Goal: Information Seeking & Learning: Learn about a topic

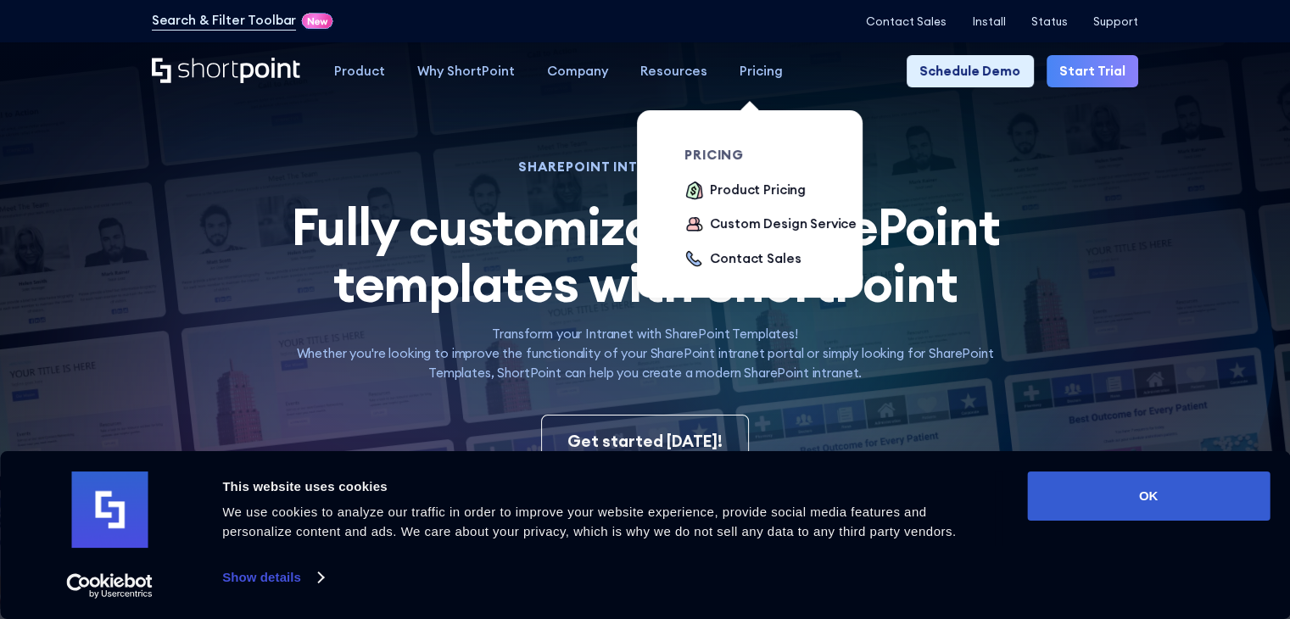
click at [757, 73] on div "Pricing" at bounding box center [761, 72] width 43 height 20
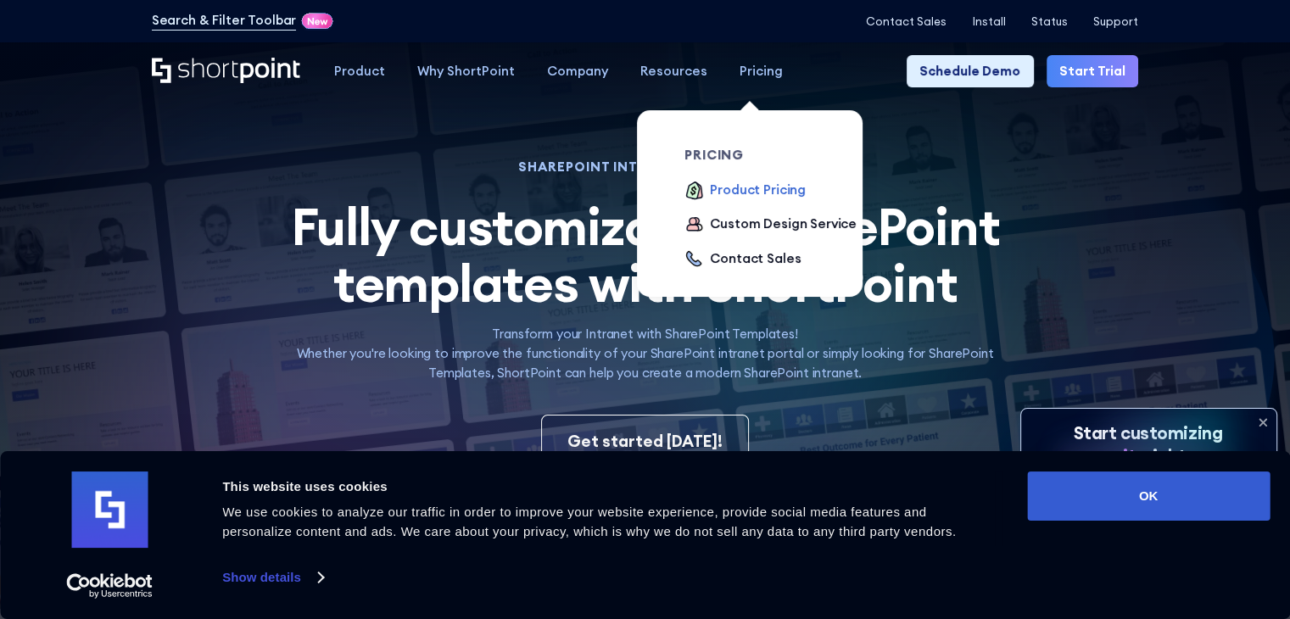
click at [743, 193] on div "Product Pricing" at bounding box center [758, 191] width 96 height 20
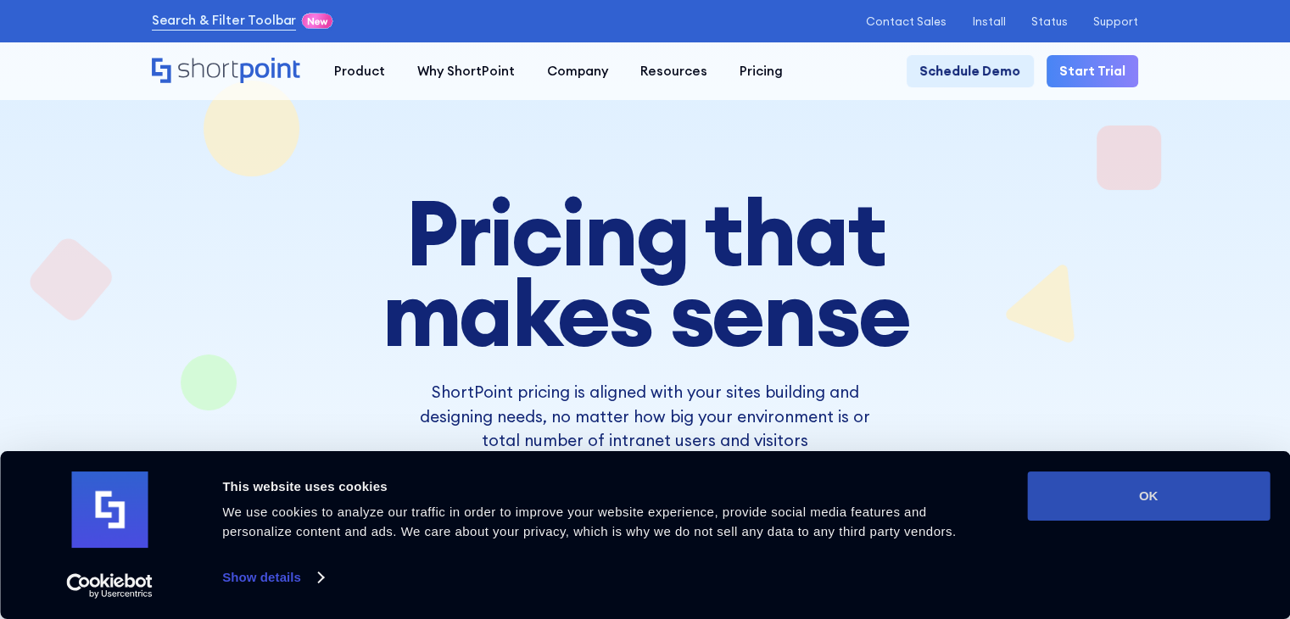
click at [1195, 486] on button "OK" at bounding box center [1148, 496] width 243 height 49
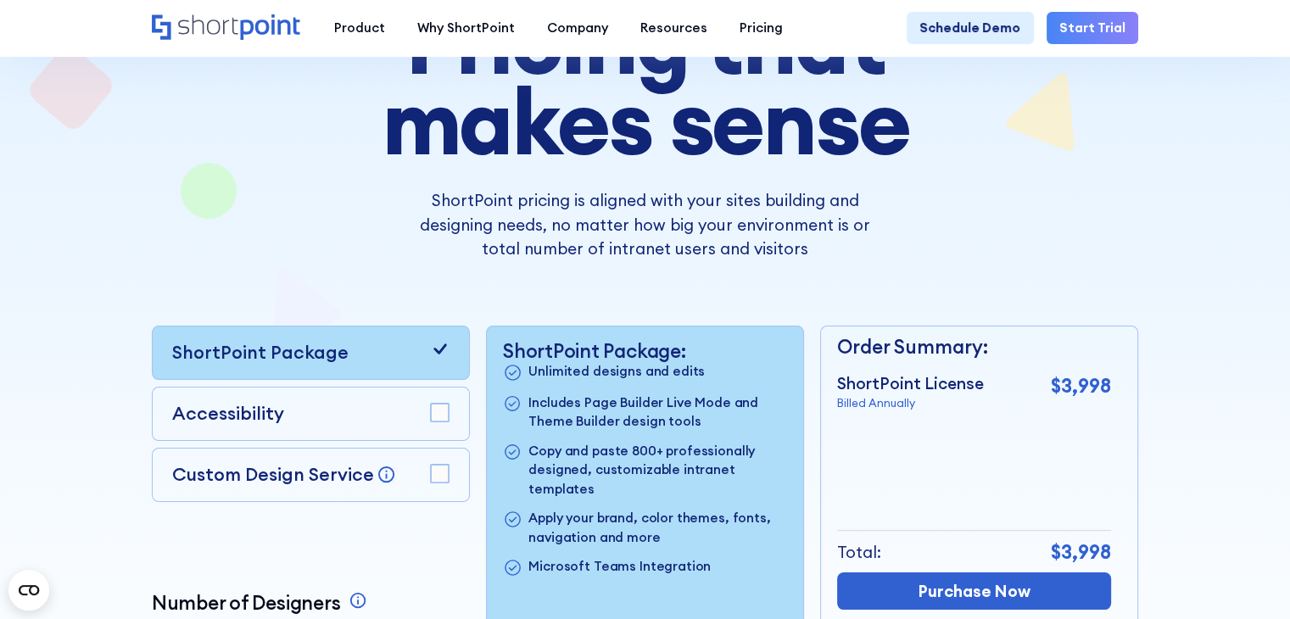
scroll to position [85, 0]
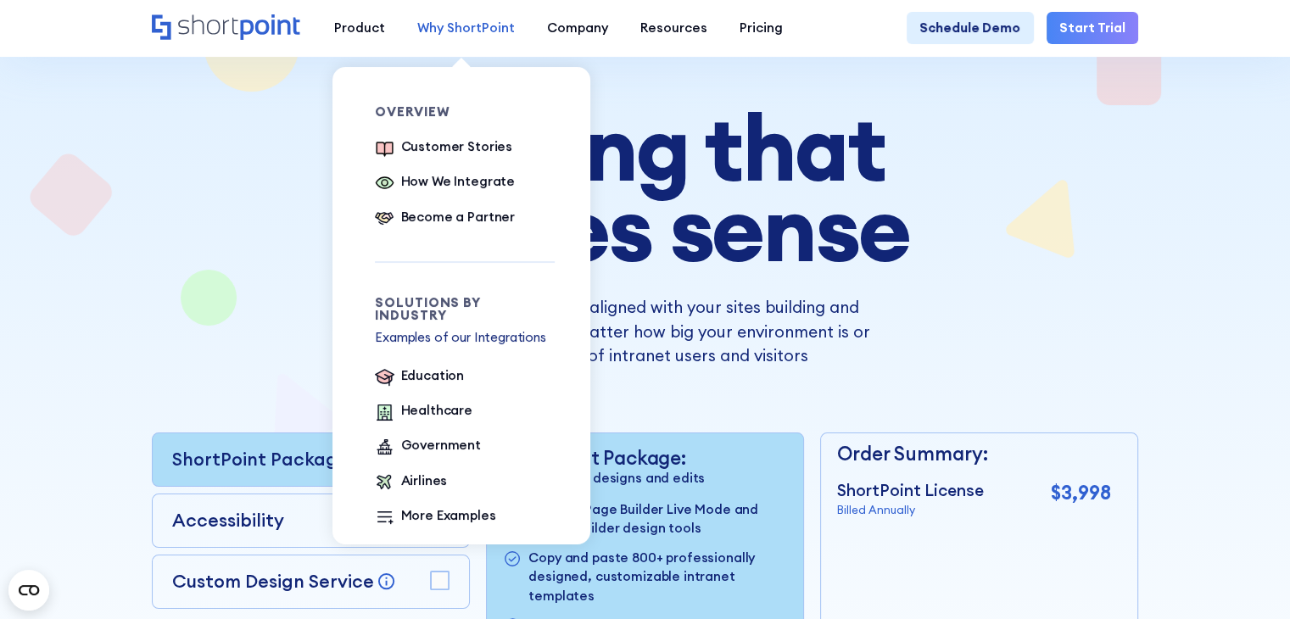
click at [460, 22] on div "Why ShortPoint" at bounding box center [466, 29] width 98 height 20
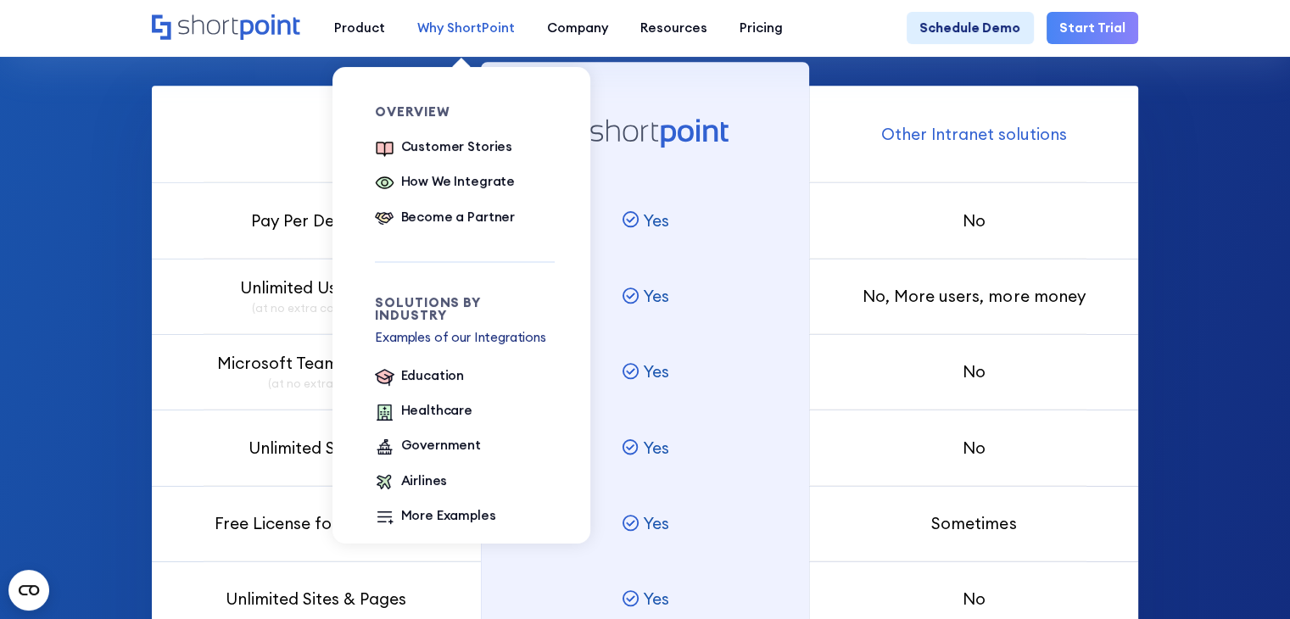
scroll to position [1103, 0]
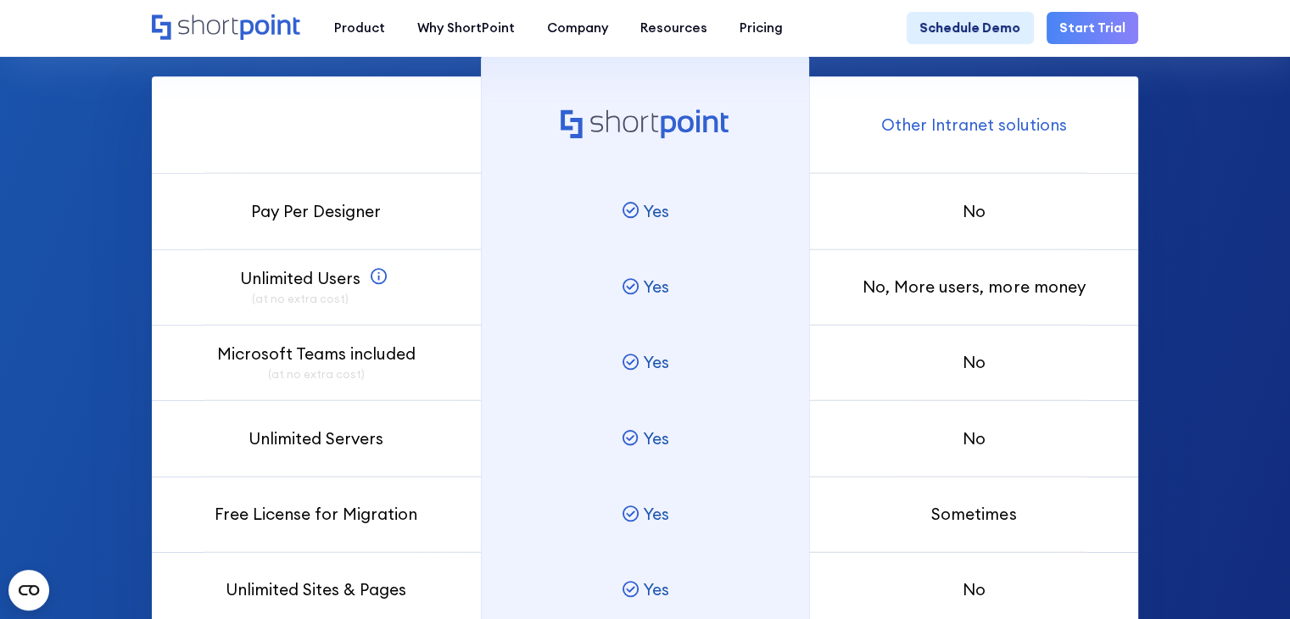
click at [275, 266] on div "Unlimited Users (at no extra cost) SharePoint Users can view the content of the…" at bounding box center [316, 287] width 329 height 76
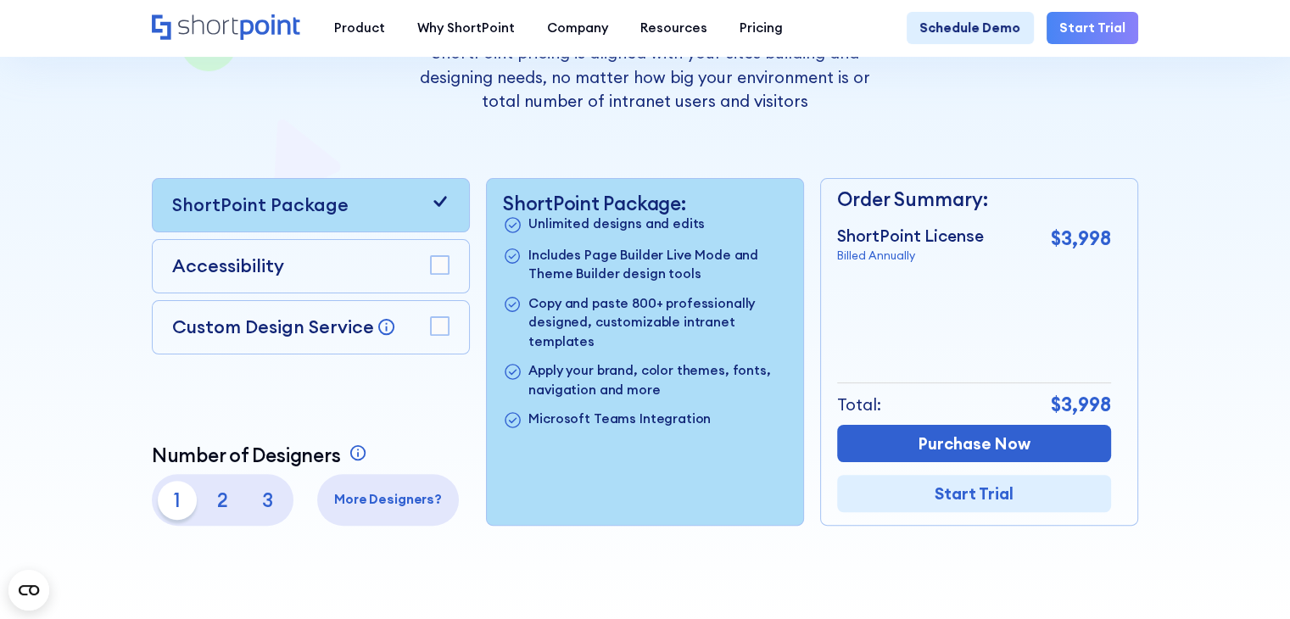
scroll to position [0, 0]
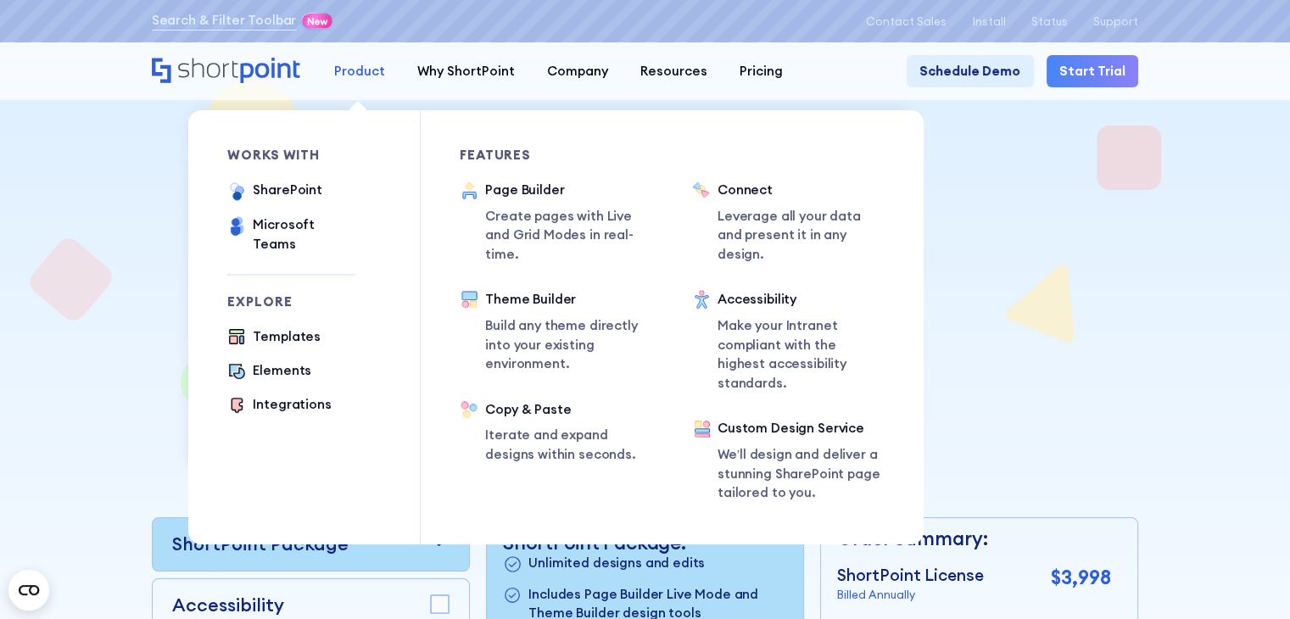
click at [355, 75] on div "Product" at bounding box center [359, 72] width 51 height 20
click at [284, 327] on div "Templates" at bounding box center [287, 337] width 68 height 20
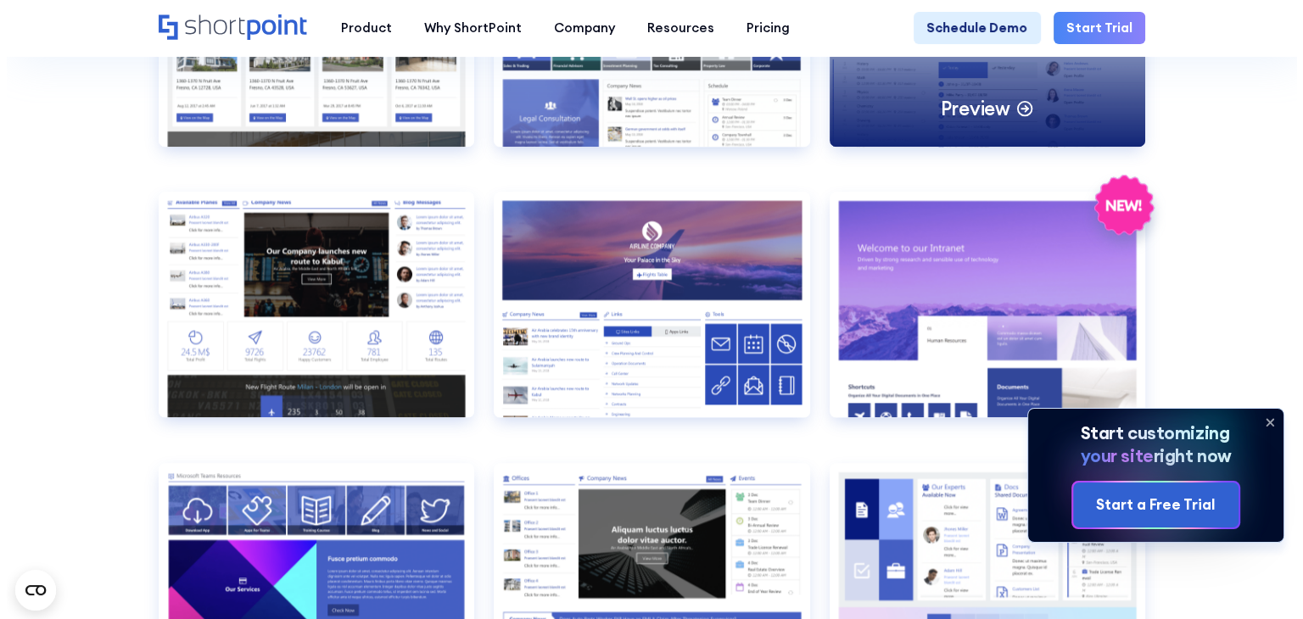
scroll to position [1951, 0]
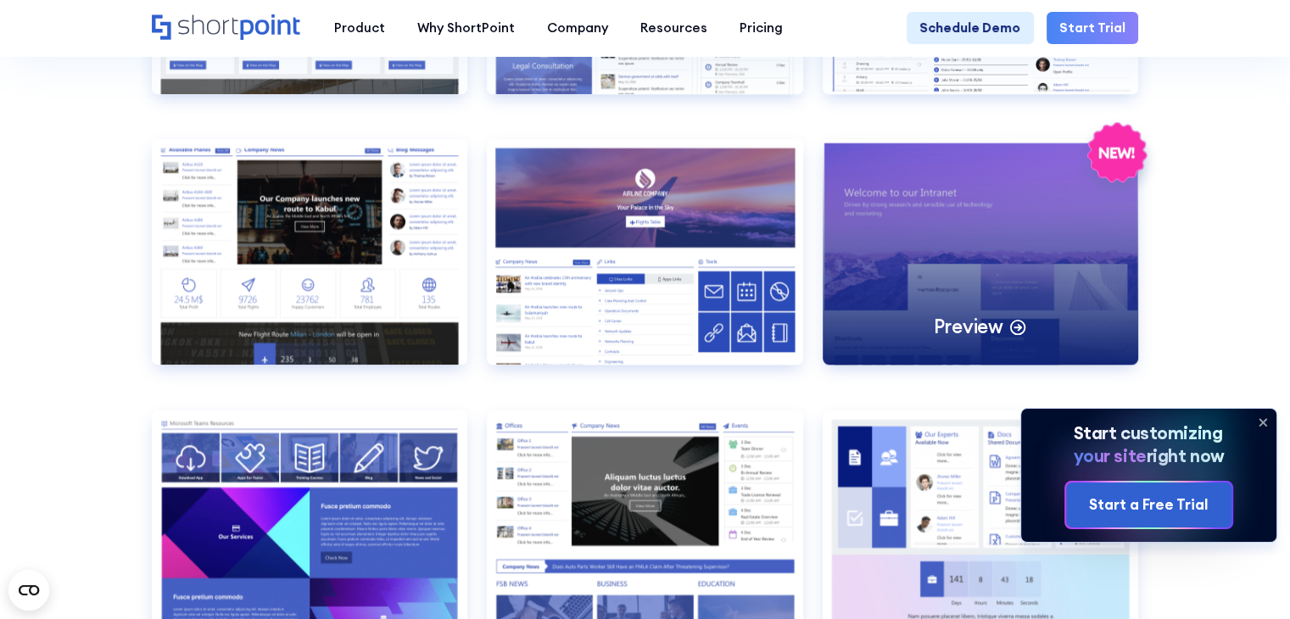
click at [1005, 233] on div "Preview" at bounding box center [981, 252] width 316 height 226
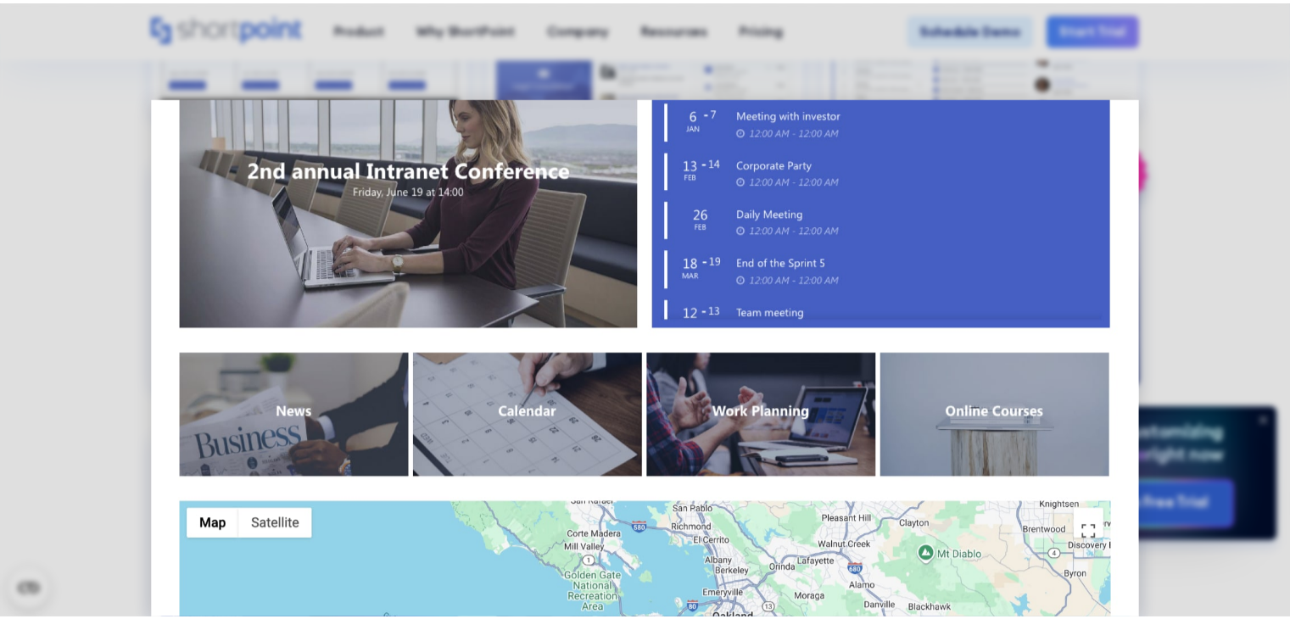
scroll to position [1273, 0]
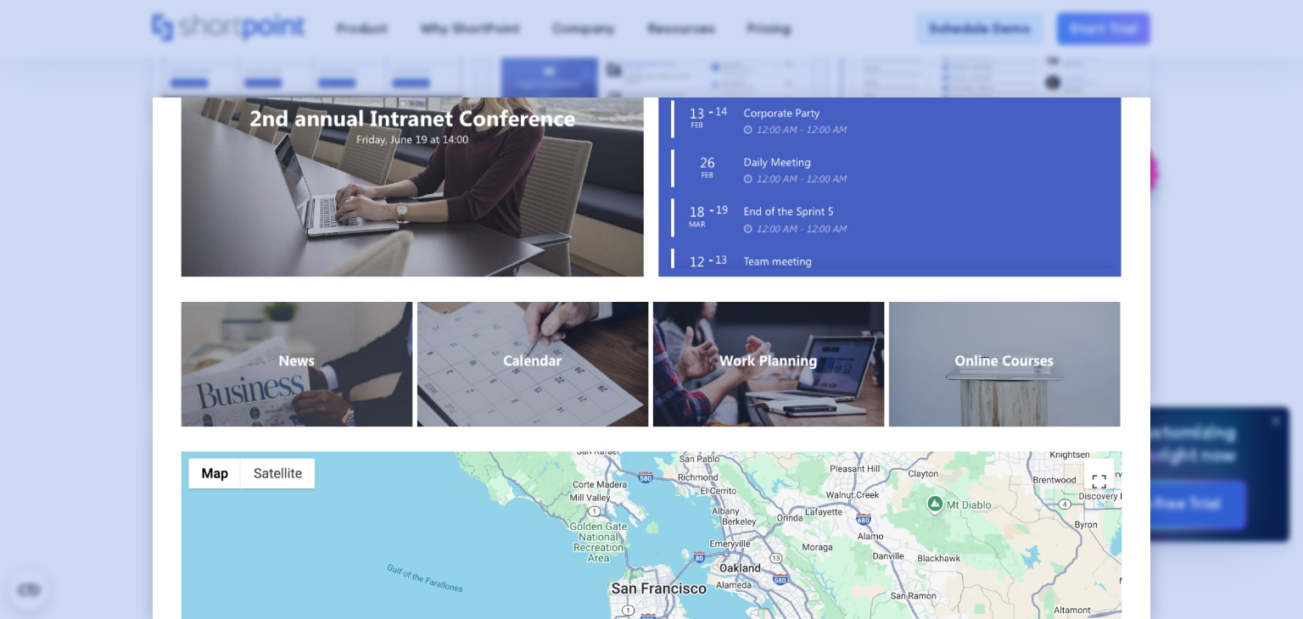
click at [1183, 105] on div at bounding box center [651, 309] width 1303 height 619
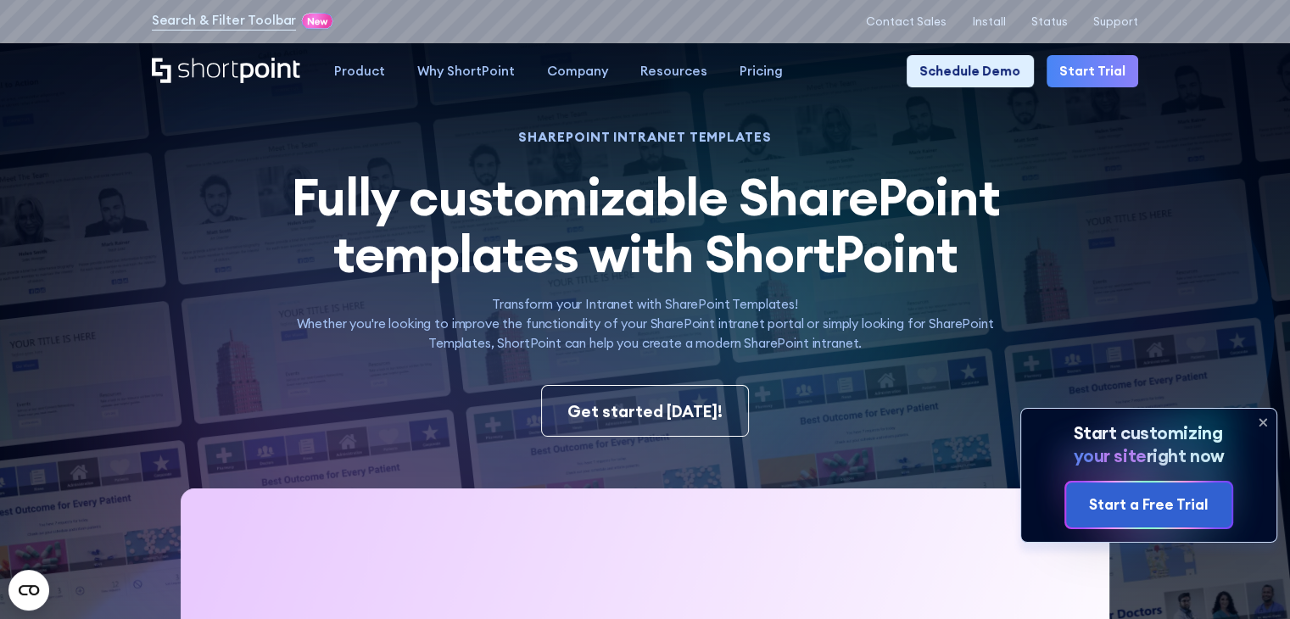
scroll to position [0, 0]
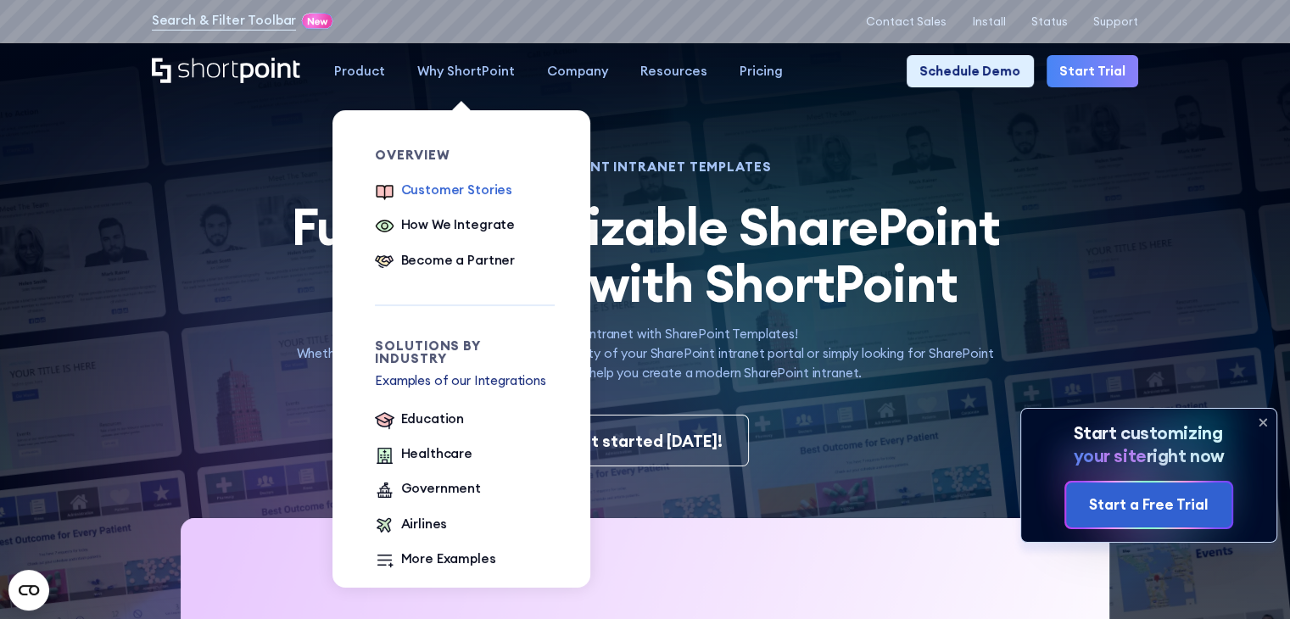
click at [475, 199] on div "Customer Stories" at bounding box center [457, 191] width 112 height 20
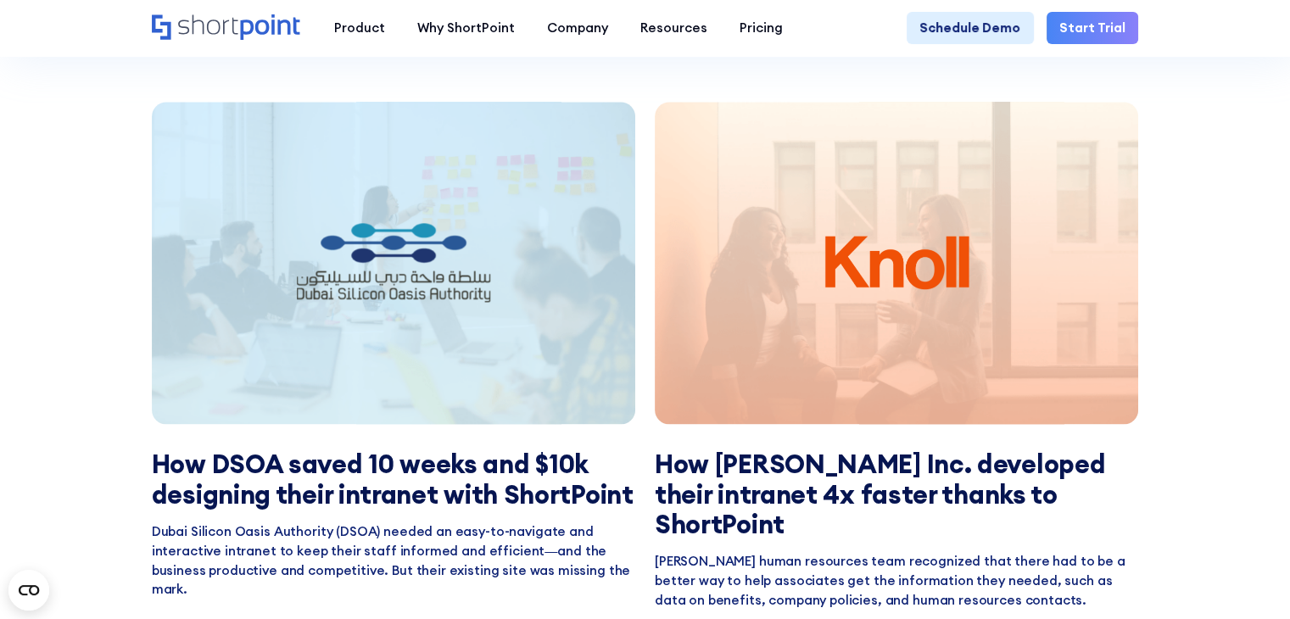
scroll to position [2630, 0]
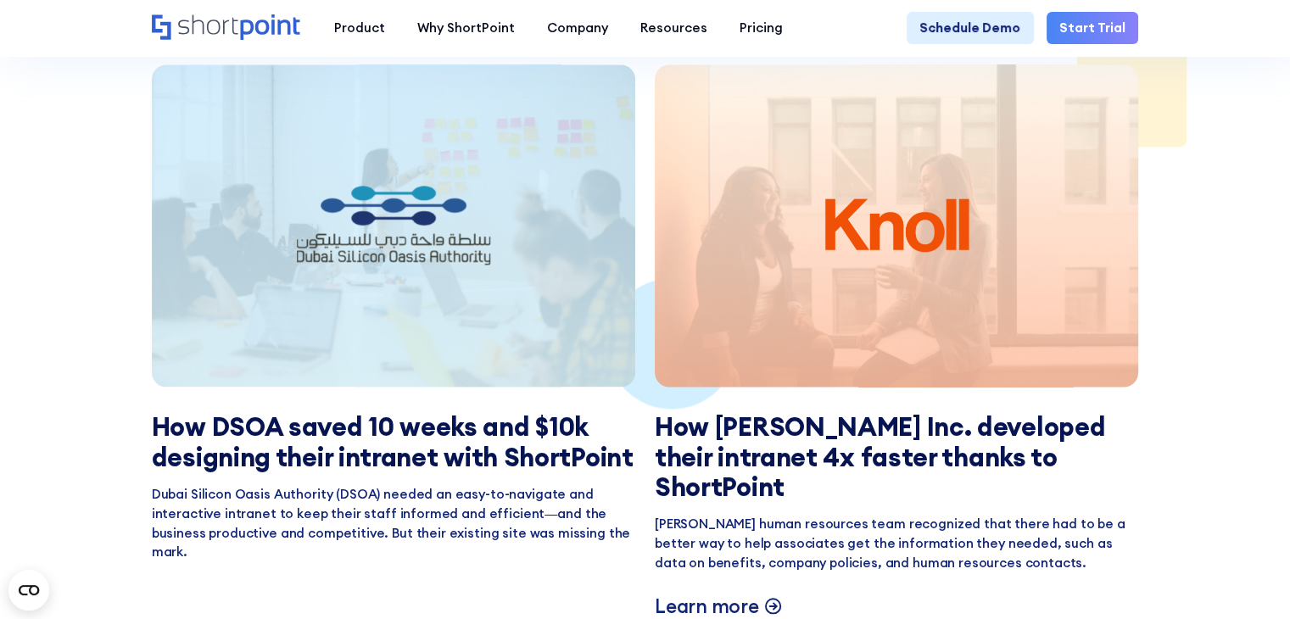
click at [972, 298] on div at bounding box center [897, 225] width 484 height 322
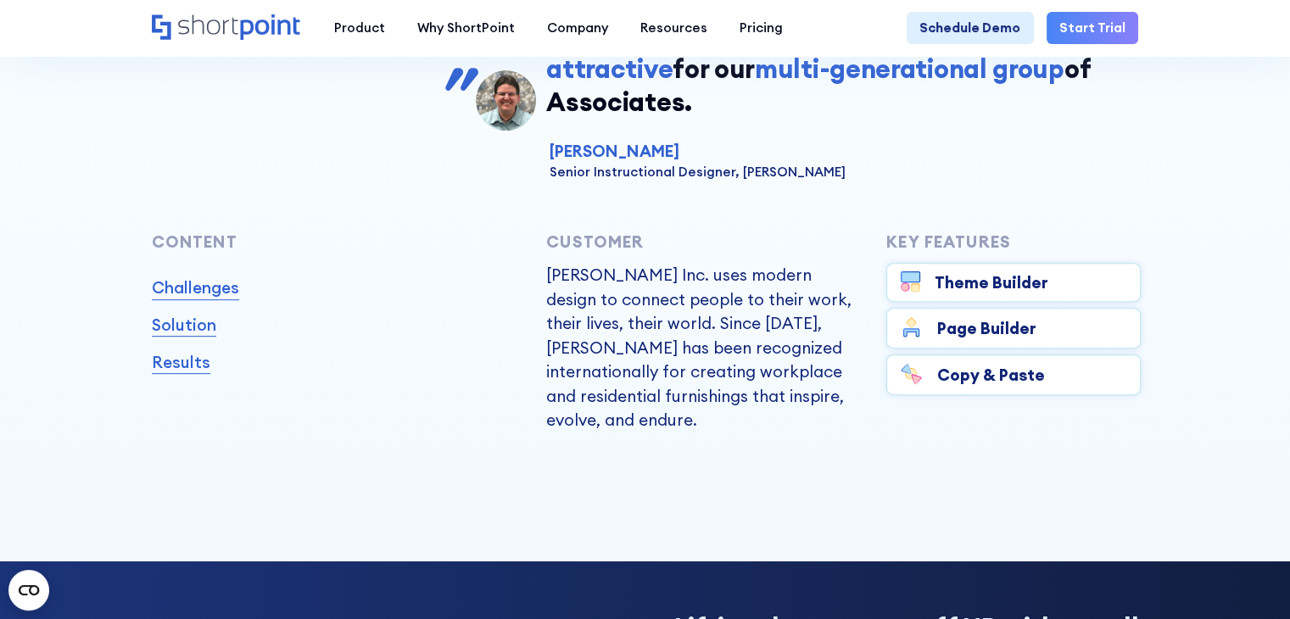
scroll to position [679, 0]
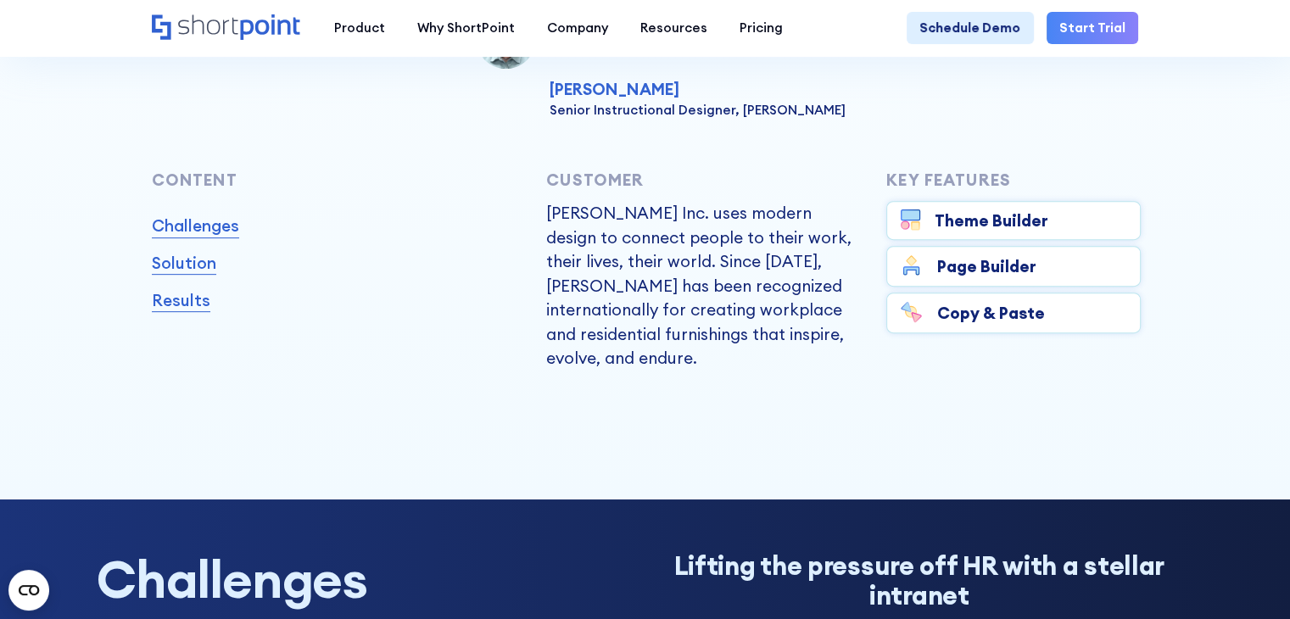
click at [180, 312] on link "Results" at bounding box center [181, 300] width 59 height 25
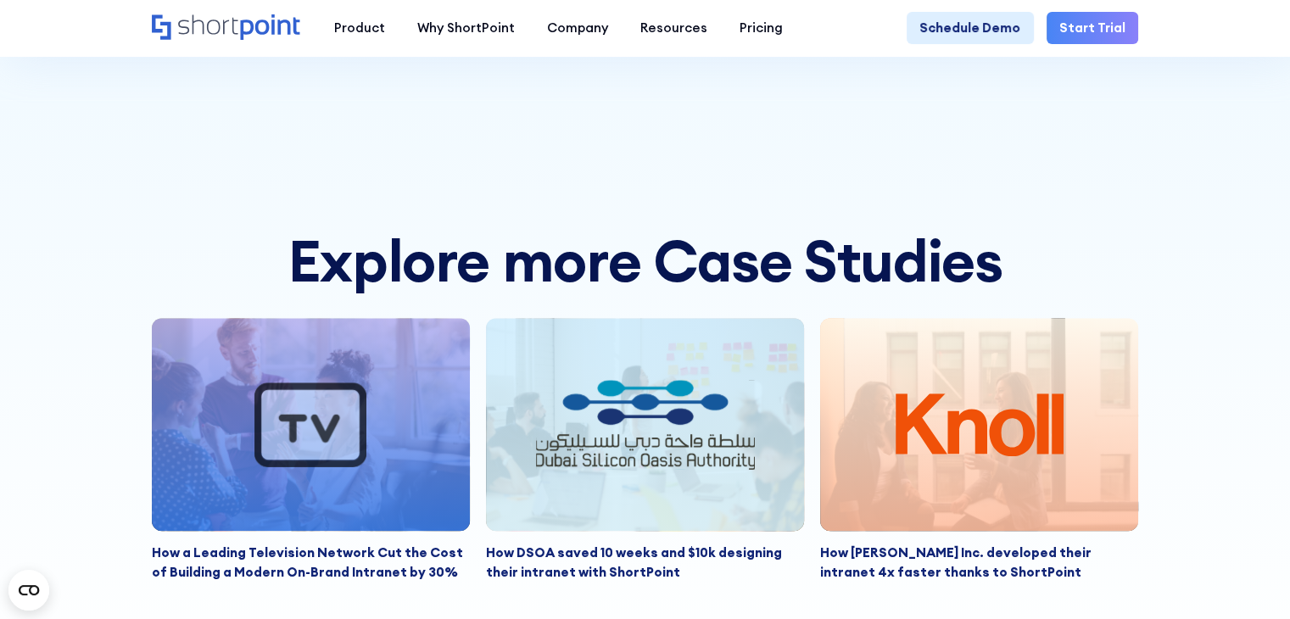
scroll to position [7829, 0]
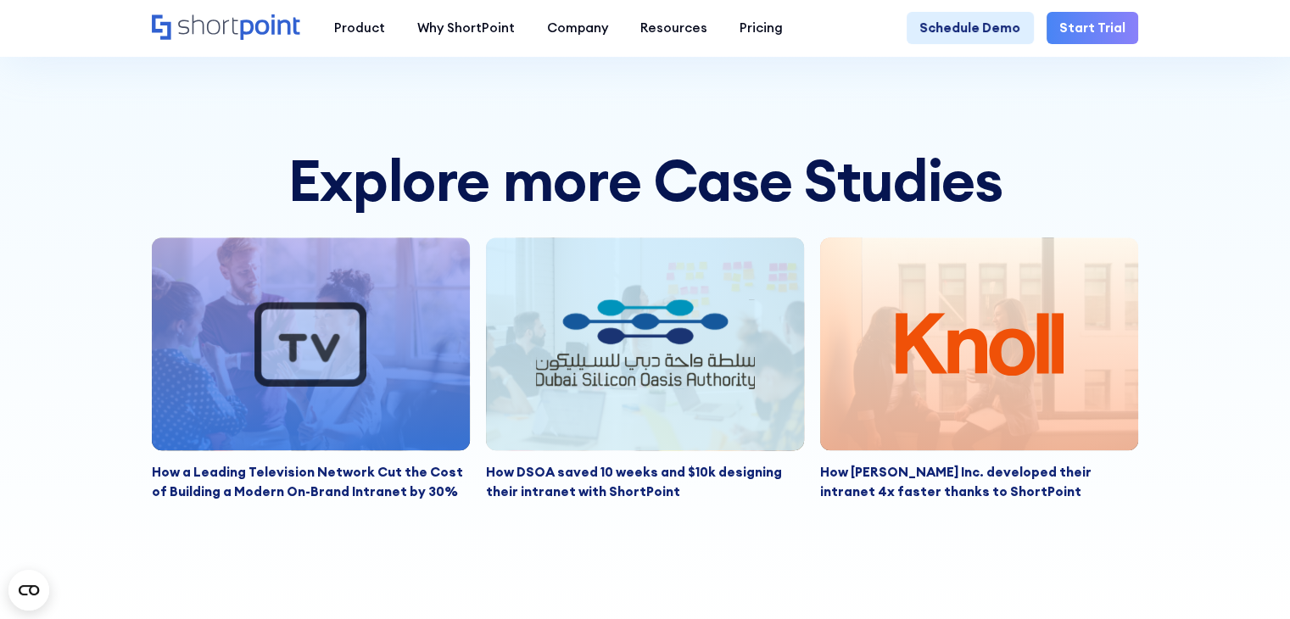
click at [965, 313] on img at bounding box center [980, 344] width 168 height 63
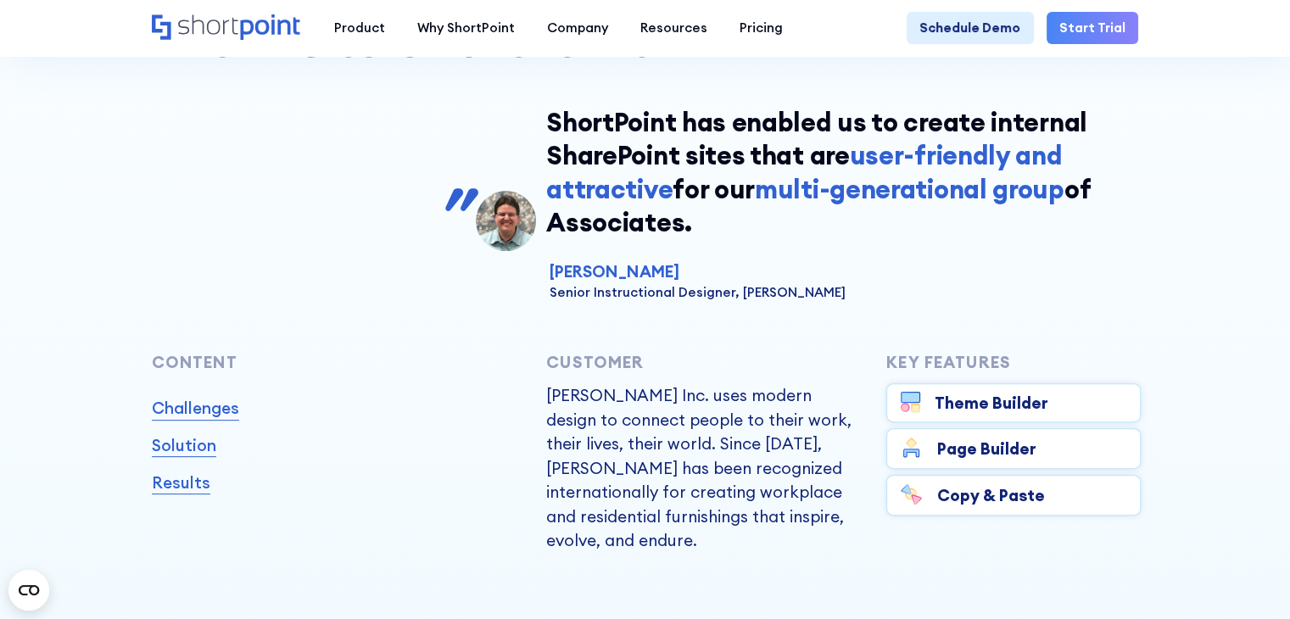
scroll to position [594, 0]
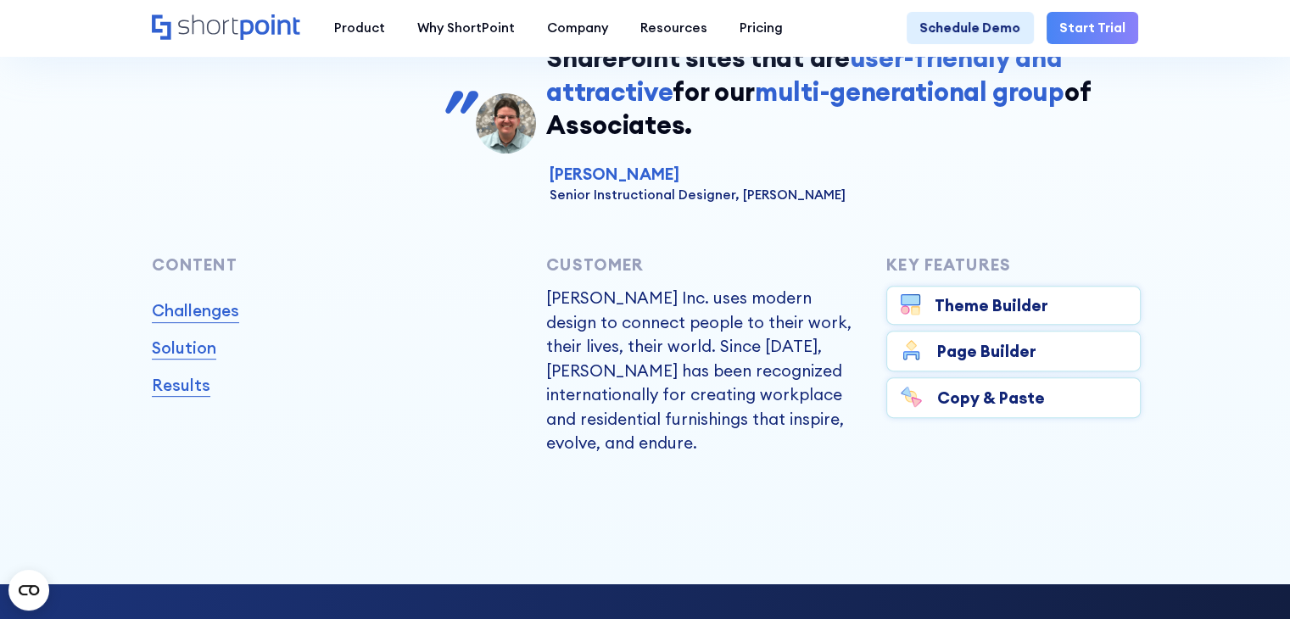
click at [1075, 319] on link "Theme Builder" at bounding box center [1014, 305] width 255 height 39
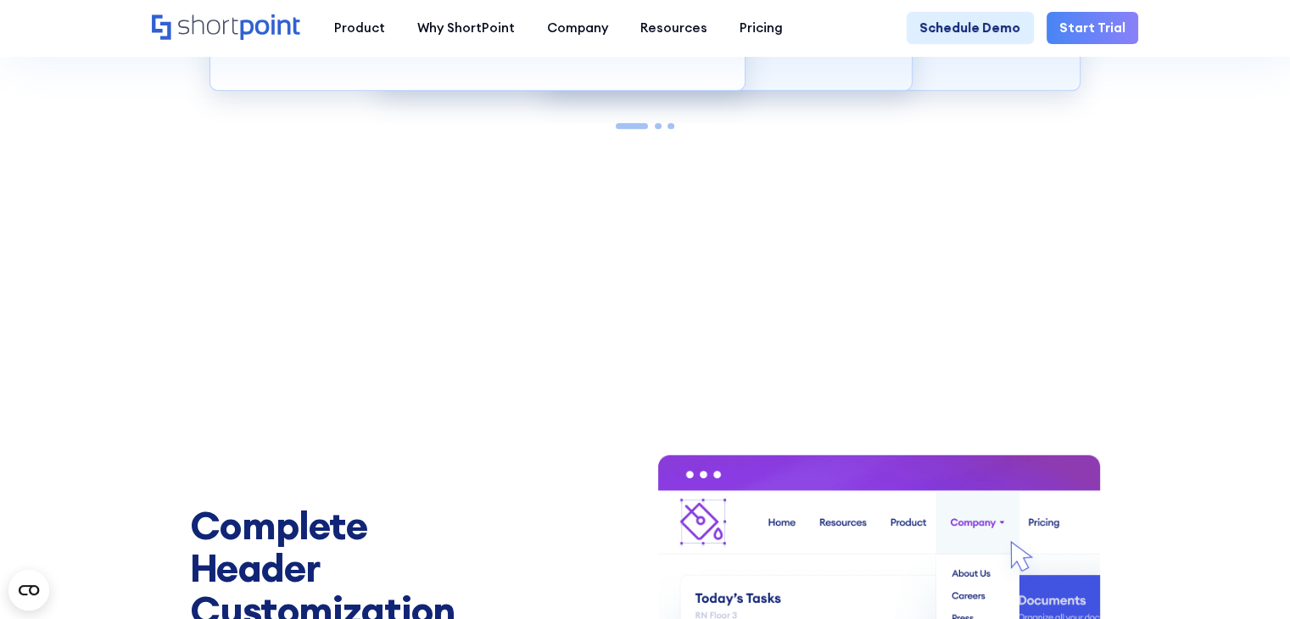
scroll to position [2036, 0]
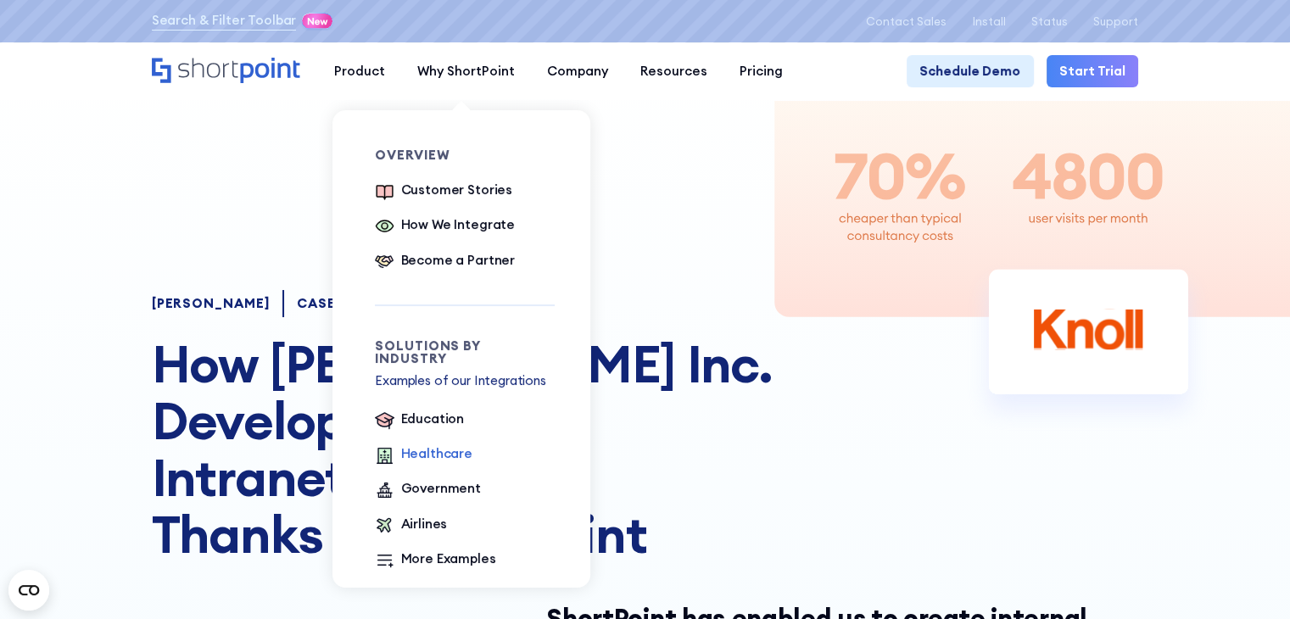
click at [428, 445] on div "Healthcare" at bounding box center [436, 455] width 71 height 20
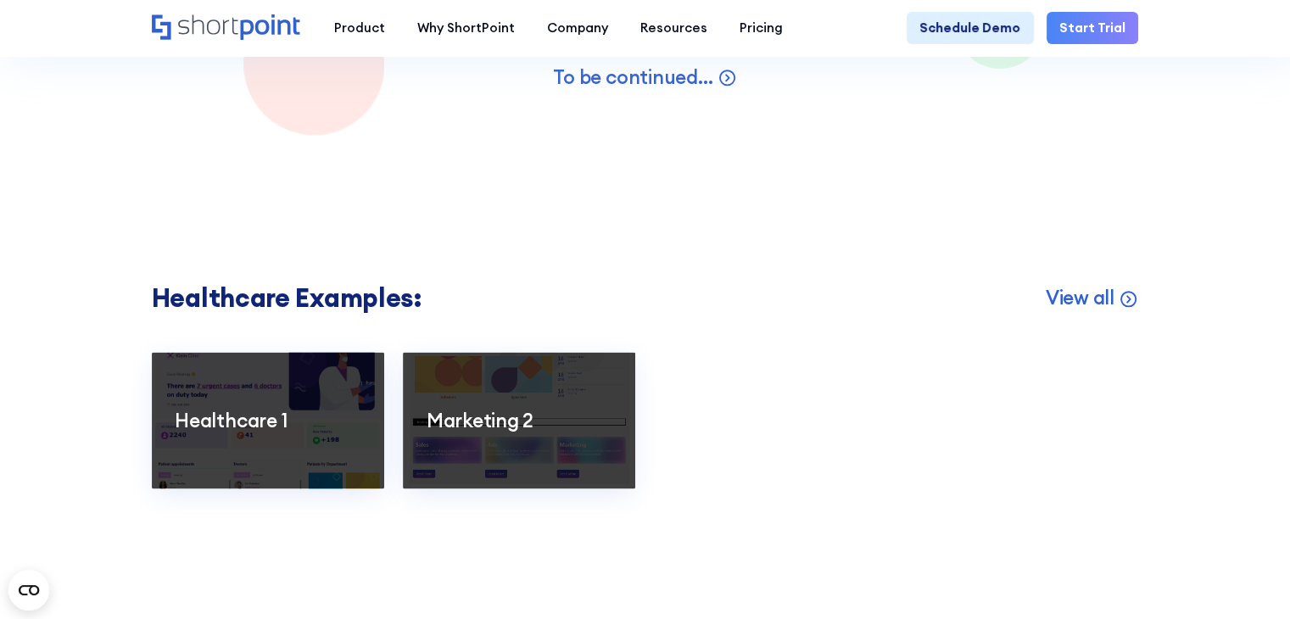
scroll to position [2460, 0]
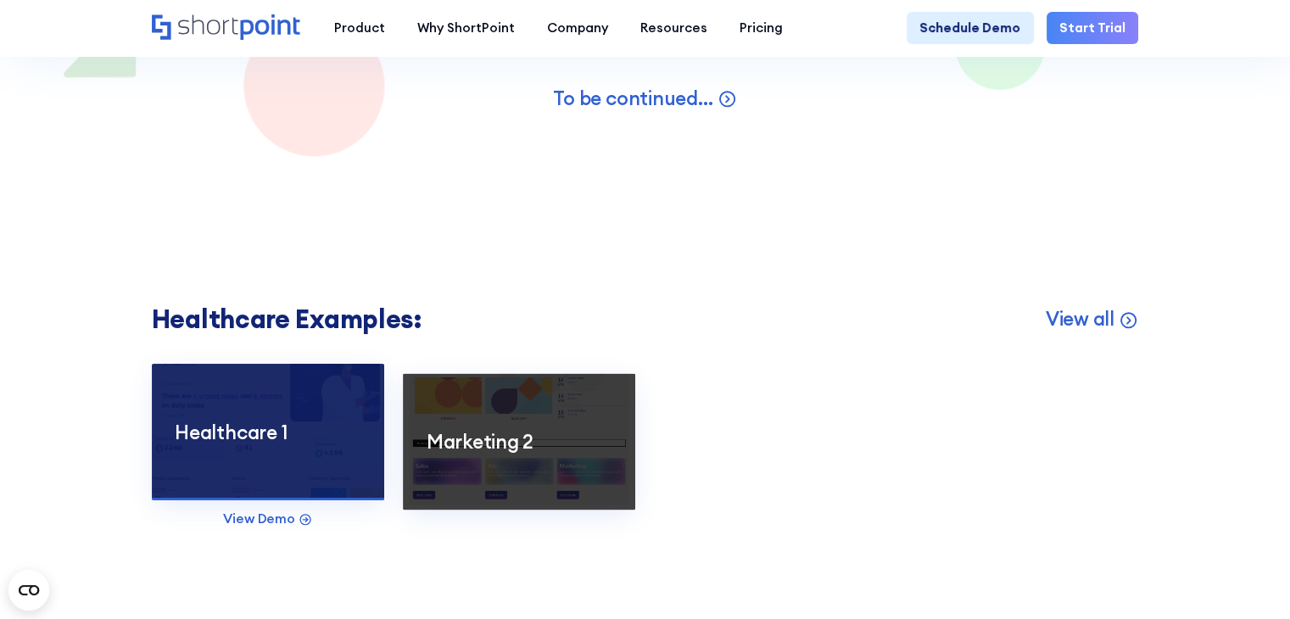
click at [266, 445] on p "Healthcare 1" at bounding box center [268, 431] width 186 height 25
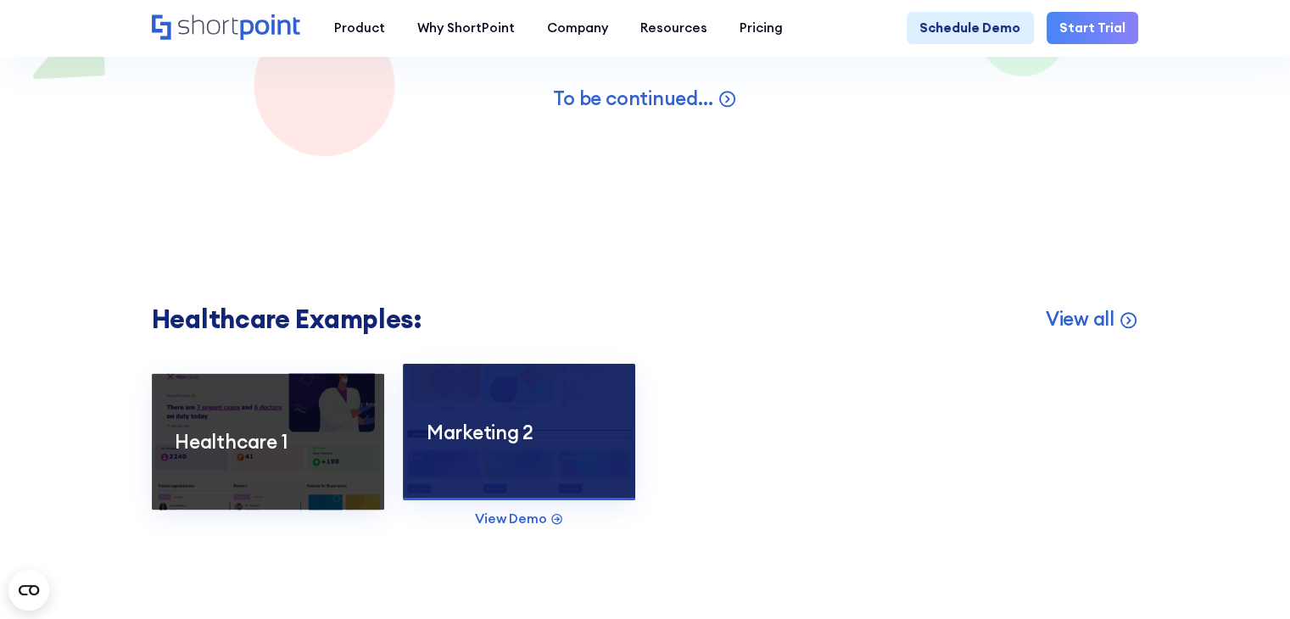
click at [512, 445] on p "Marketing 2" at bounding box center [520, 431] width 186 height 25
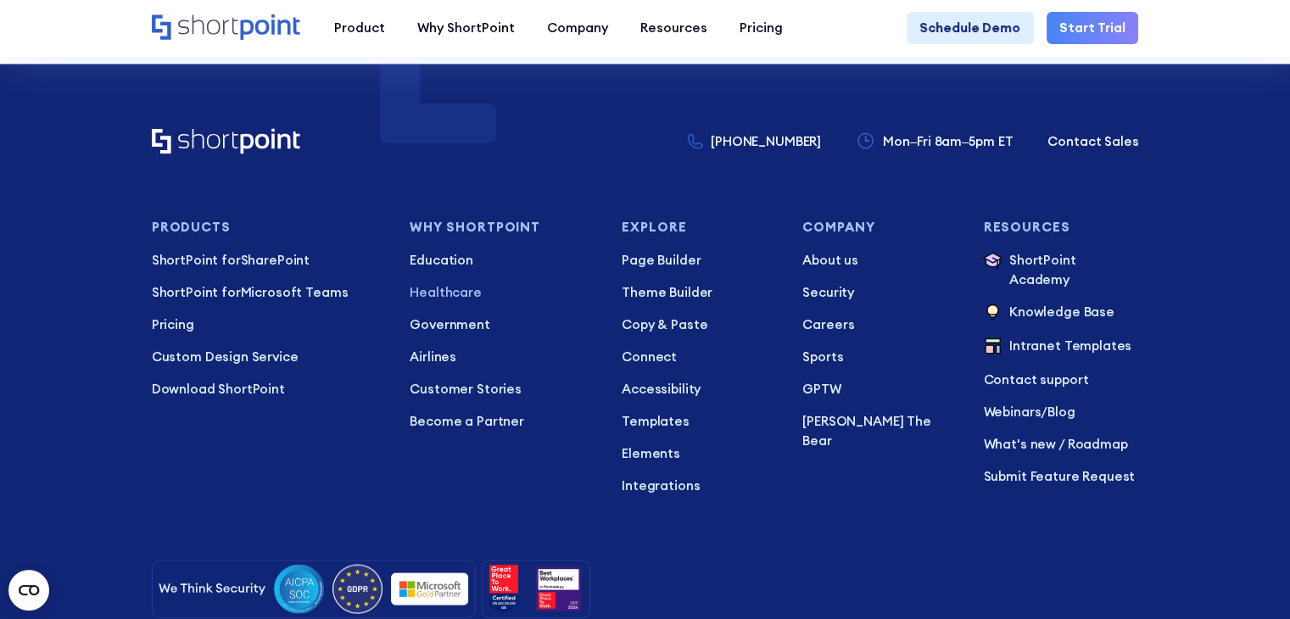
scroll to position [3563, 0]
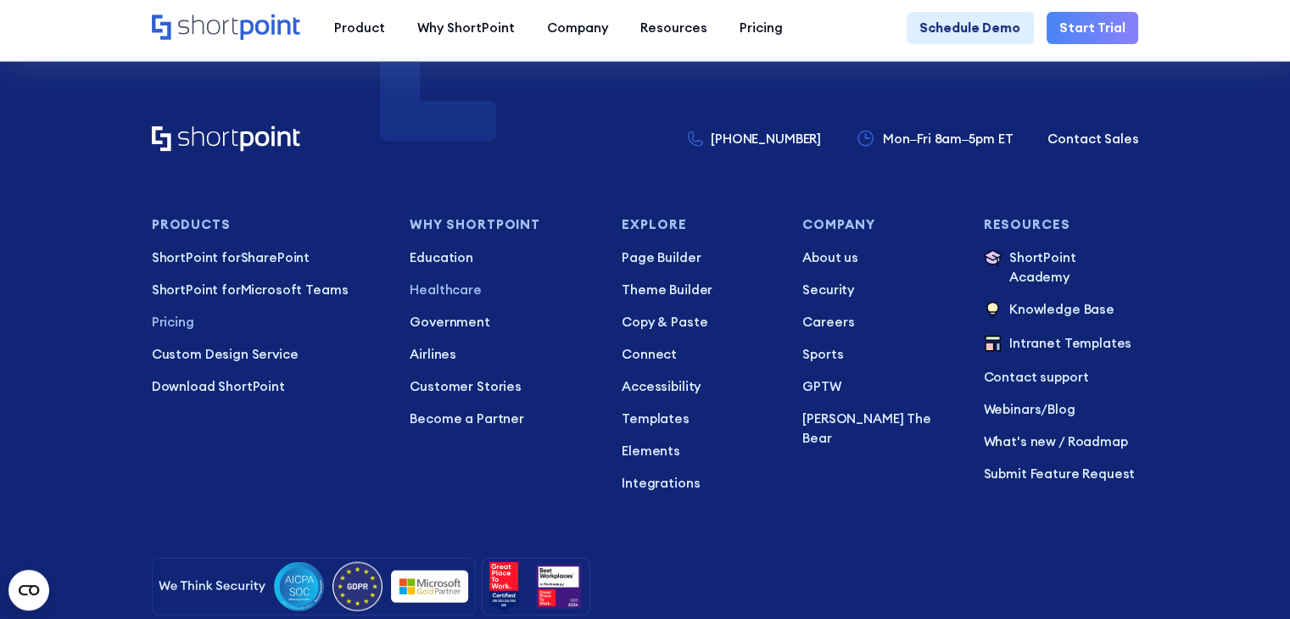
click at [167, 333] on p "Pricing" at bounding box center [268, 323] width 232 height 20
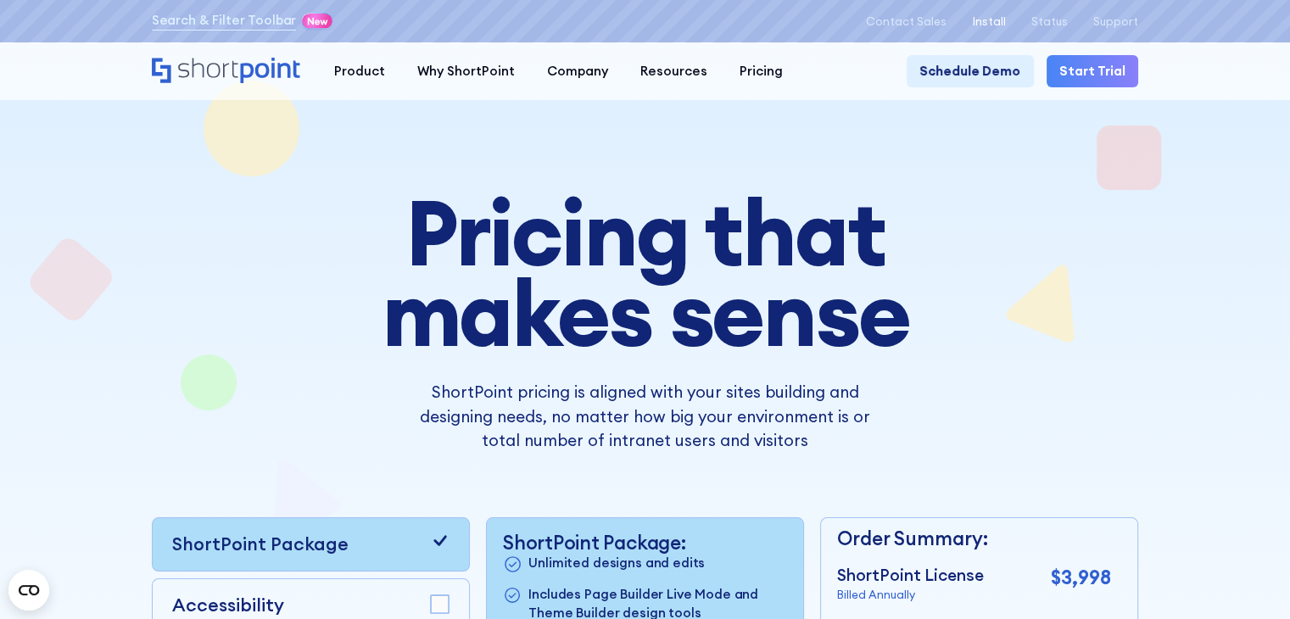
click at [985, 15] on p "Install" at bounding box center [988, 21] width 33 height 13
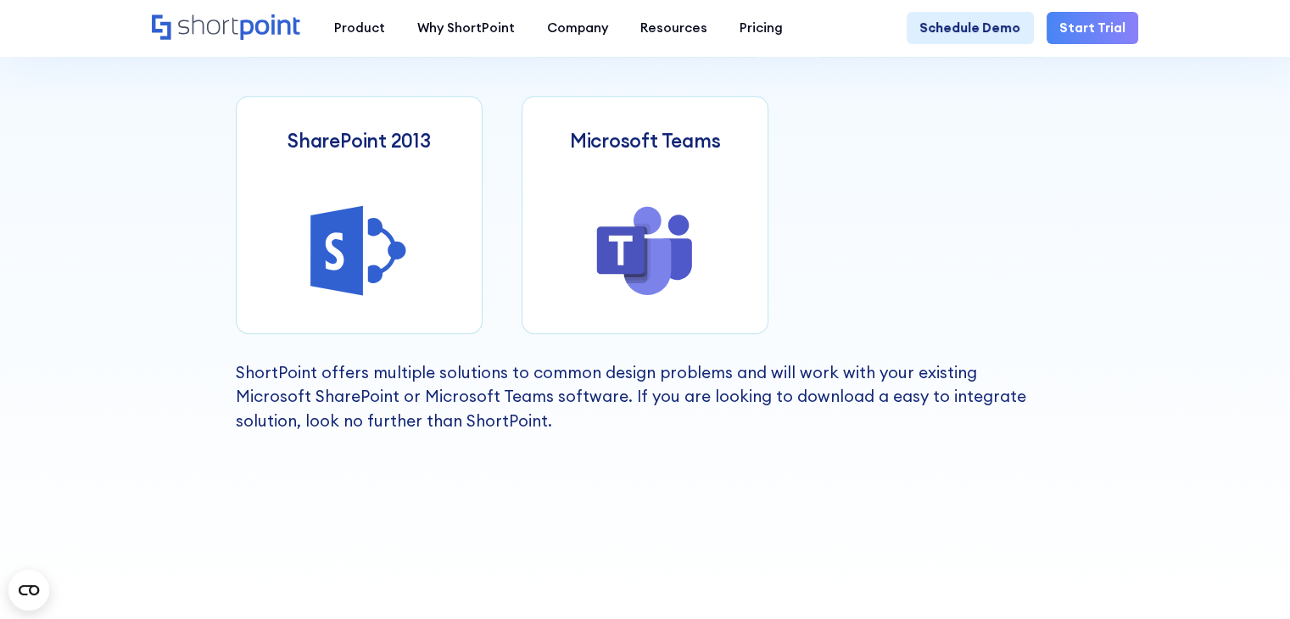
scroll to position [848, 0]
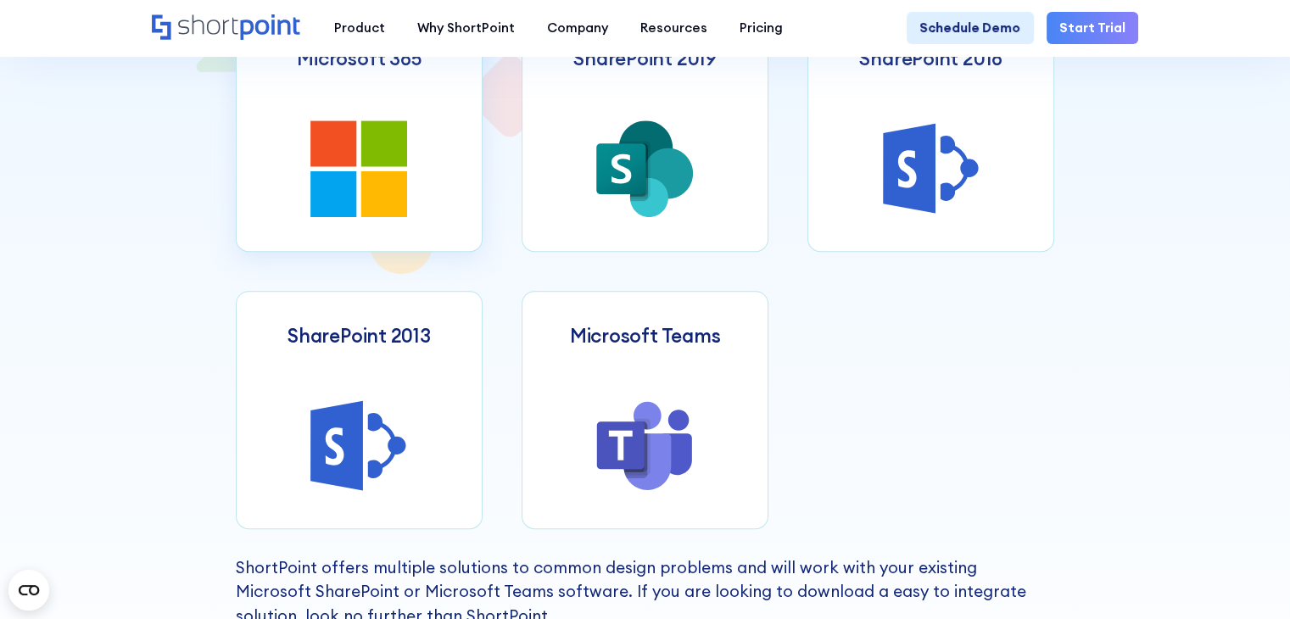
click at [371, 161] on icon at bounding box center [384, 143] width 46 height 46
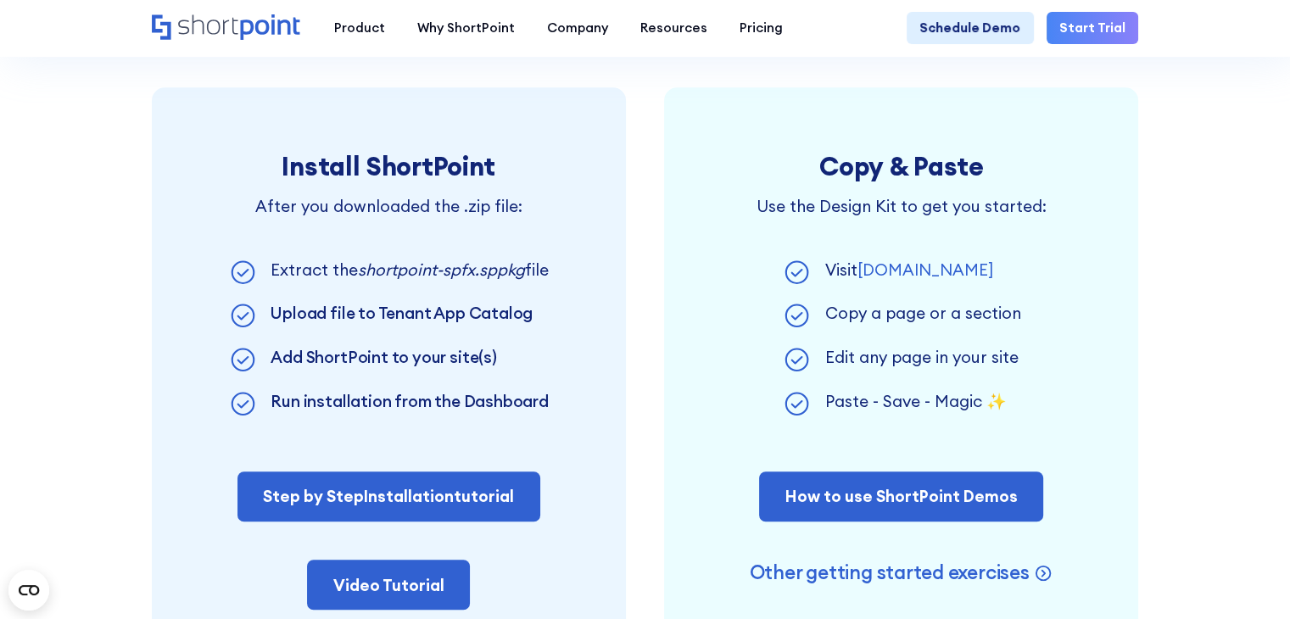
scroll to position [1018, 0]
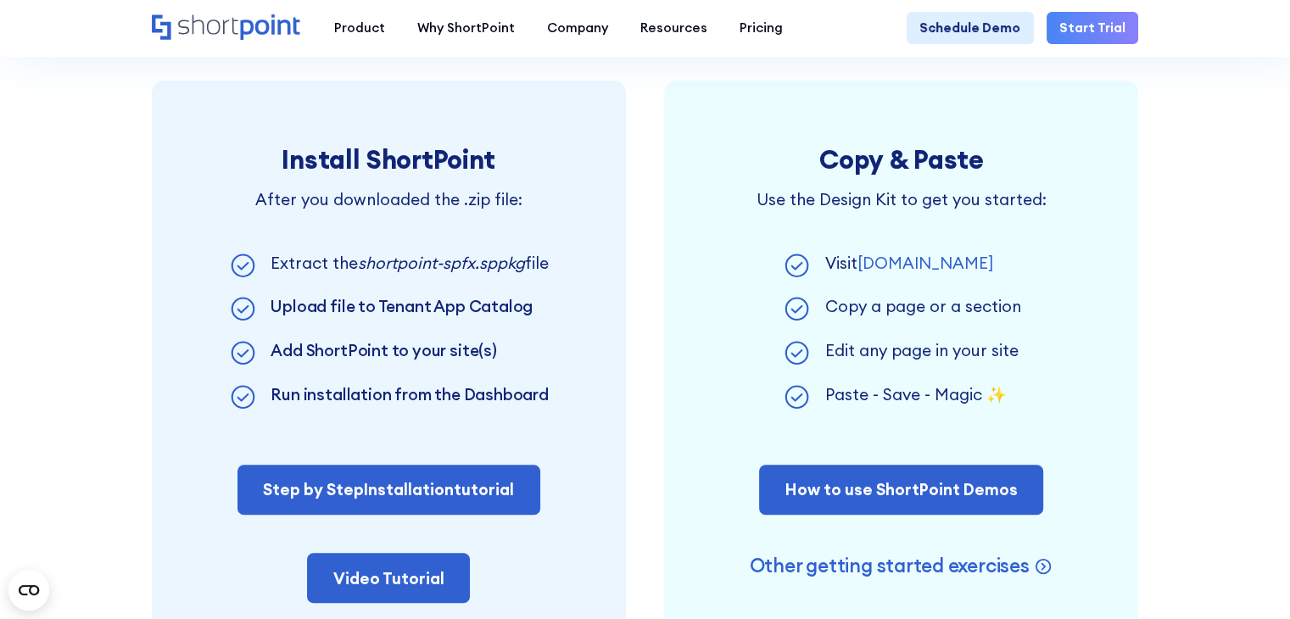
click at [930, 273] on link "demos.shortpoint.com" at bounding box center [925, 263] width 136 height 20
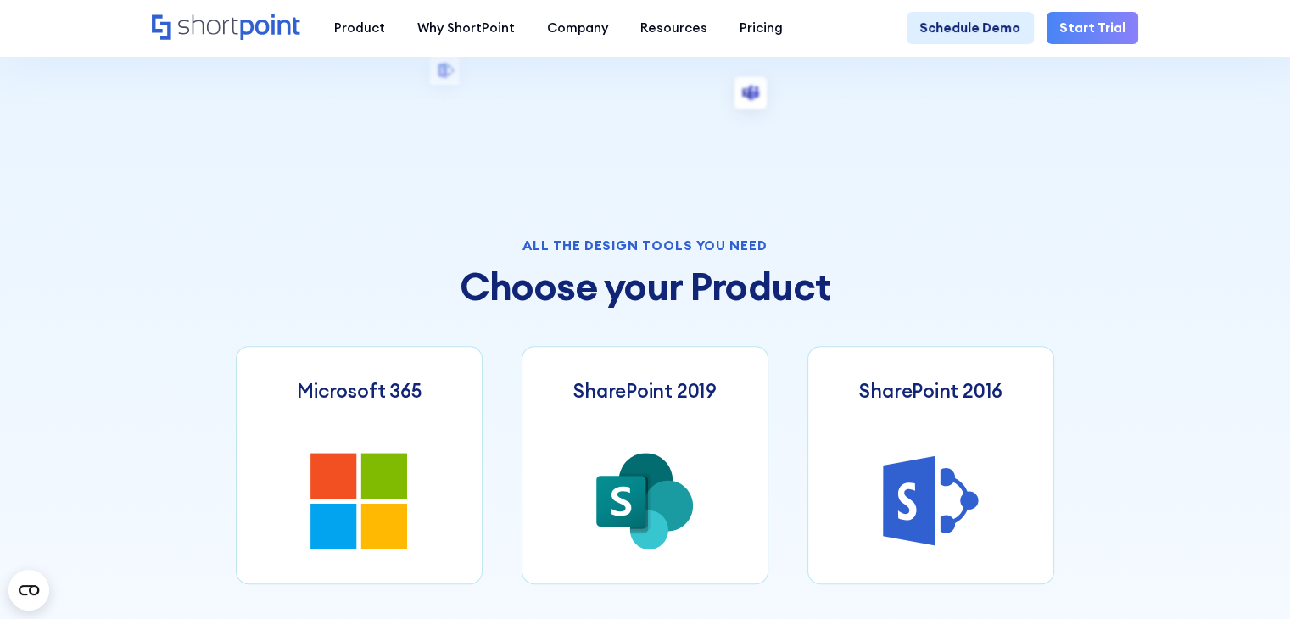
scroll to position [764, 0]
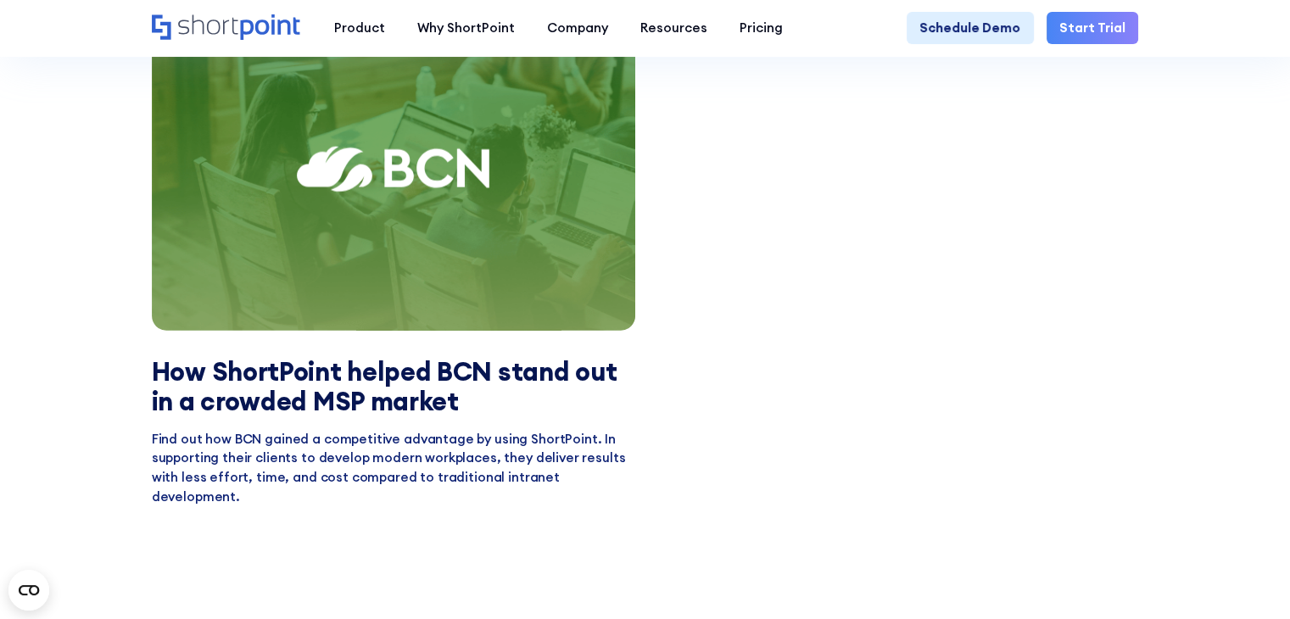
scroll to position [4412, 0]
